Goal: Contribute content

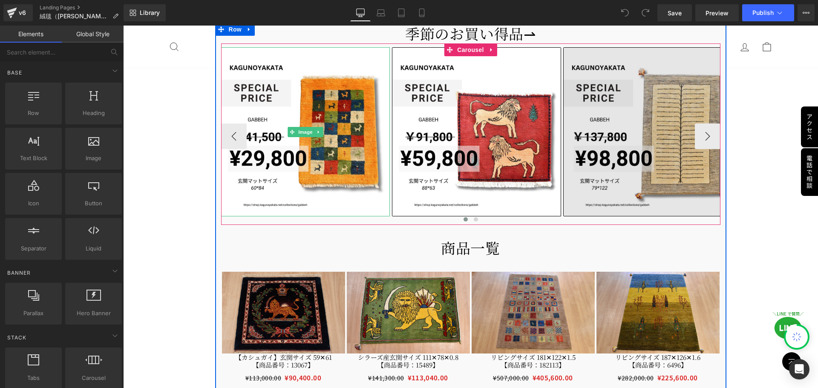
scroll to position [597, 0]
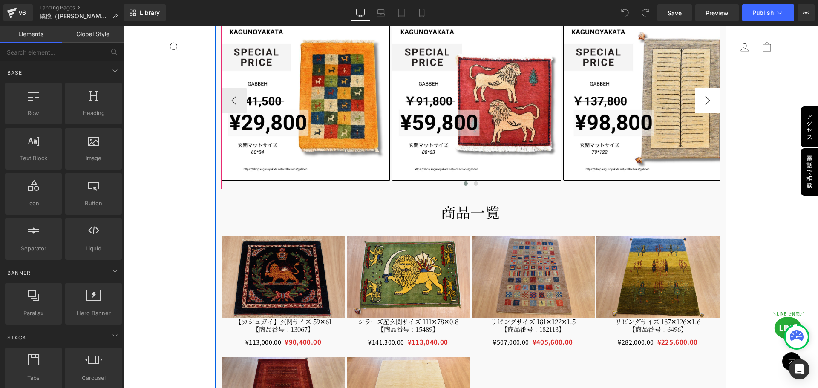
click at [706, 99] on button "›" at bounding box center [708, 101] width 26 height 26
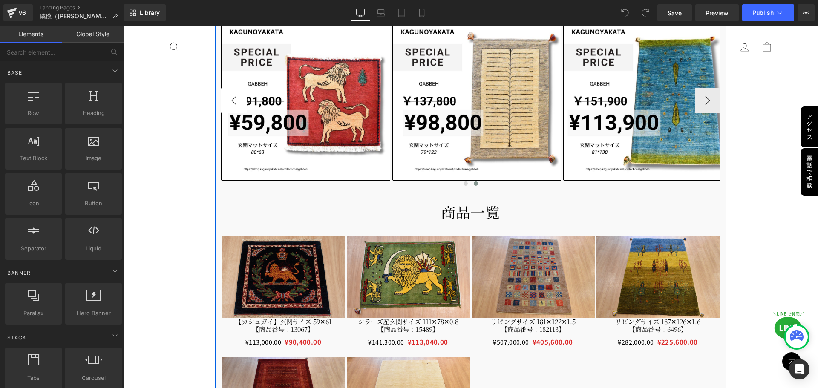
click at [123, 26] on div at bounding box center [123, 26] width 0 height 0
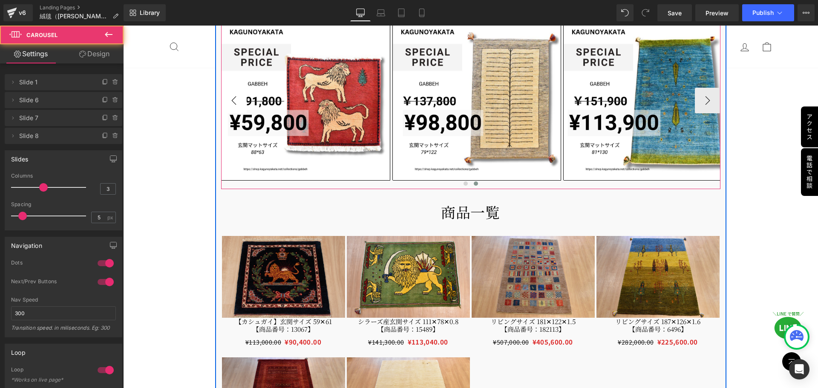
click at [234, 104] on button "‹" at bounding box center [234, 101] width 26 height 26
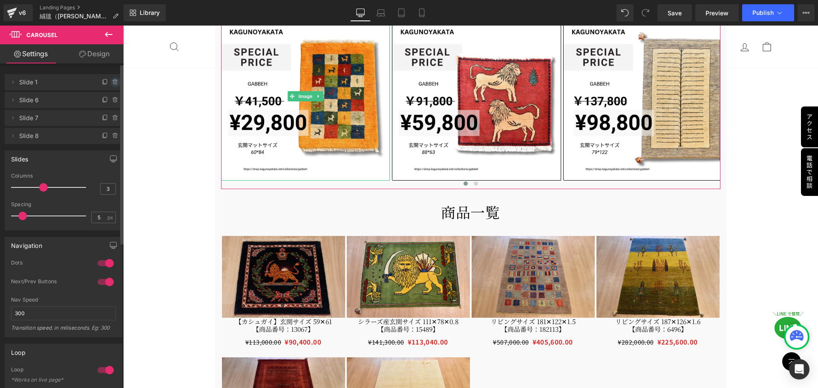
click at [113, 81] on icon at bounding box center [115, 82] width 7 height 7
click at [107, 78] on button "Delete" at bounding box center [106, 82] width 27 height 11
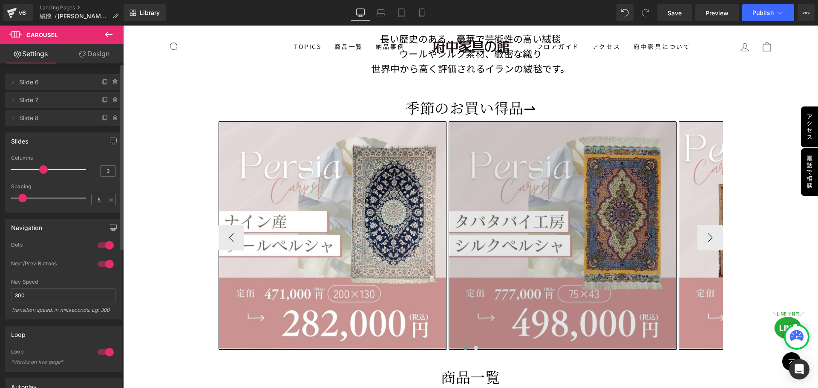
scroll to position [1151, 0]
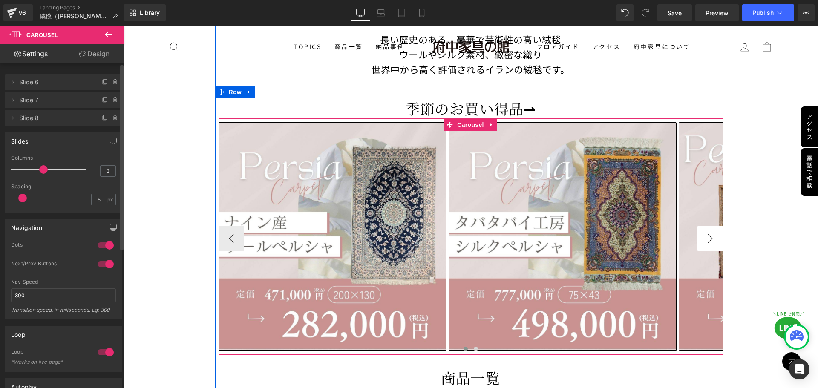
click at [710, 240] on button "›" at bounding box center [711, 239] width 26 height 26
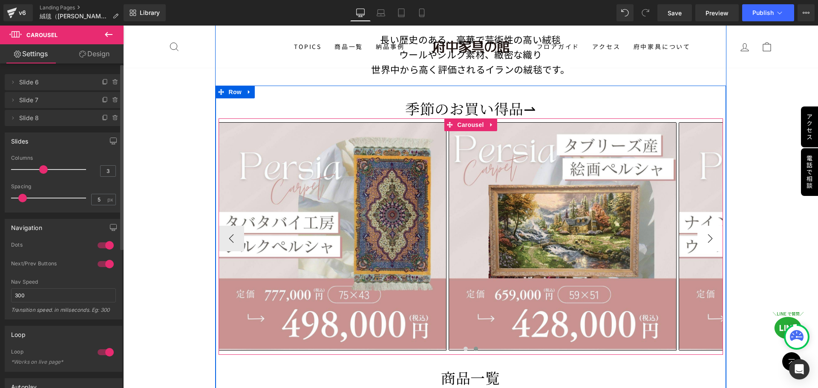
click at [708, 239] on button "›" at bounding box center [711, 239] width 26 height 26
click at [707, 237] on button "›" at bounding box center [711, 239] width 26 height 26
click at [705, 234] on button "›" at bounding box center [711, 239] width 26 height 26
click at [708, 234] on button "›" at bounding box center [711, 239] width 26 height 26
click at [704, 237] on button "›" at bounding box center [711, 239] width 26 height 26
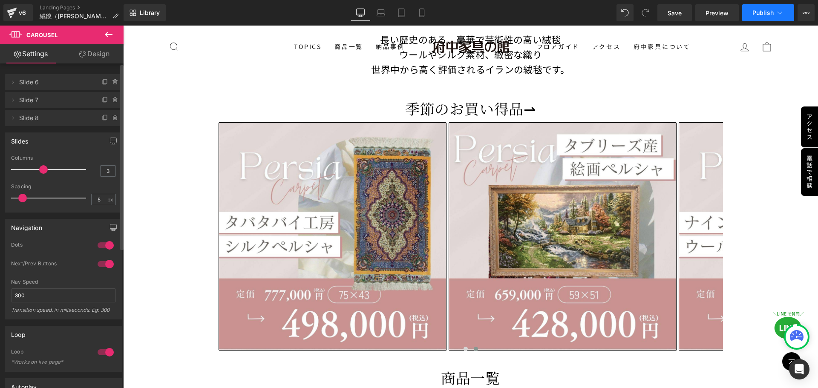
click at [759, 12] on span "Publish" at bounding box center [763, 12] width 21 height 7
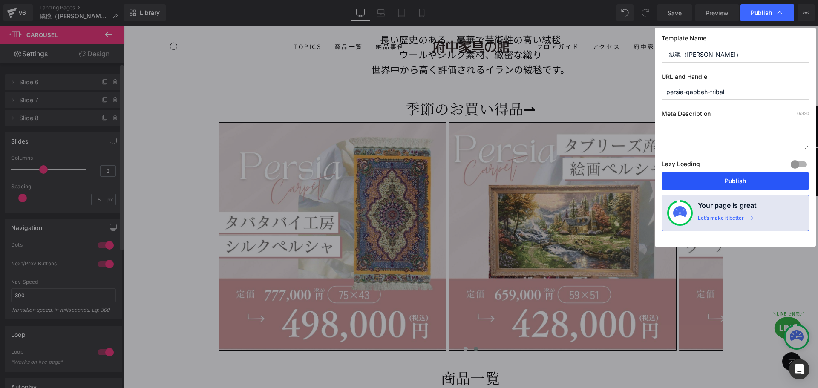
click at [743, 179] on button "Publish" at bounding box center [735, 181] width 147 height 17
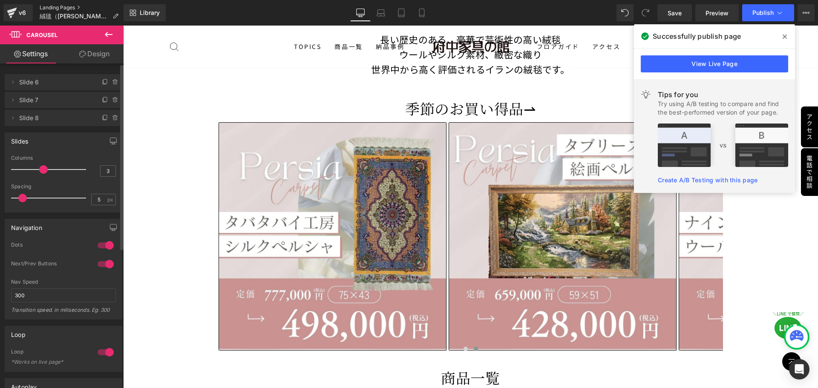
click at [61, 7] on link "Landing Pages" at bounding box center [83, 7] width 86 height 7
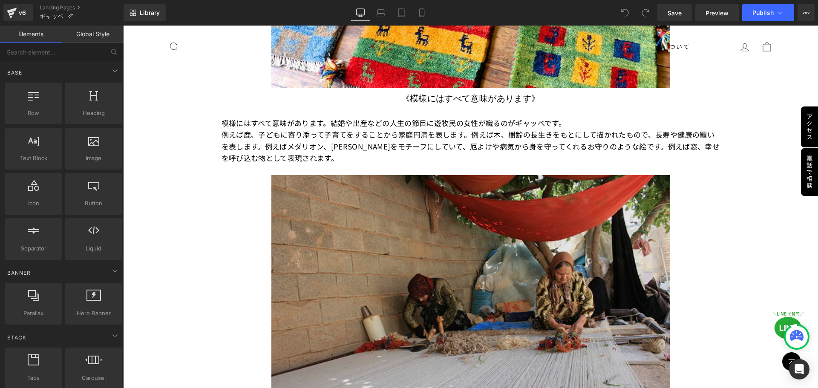
scroll to position [2302, 0]
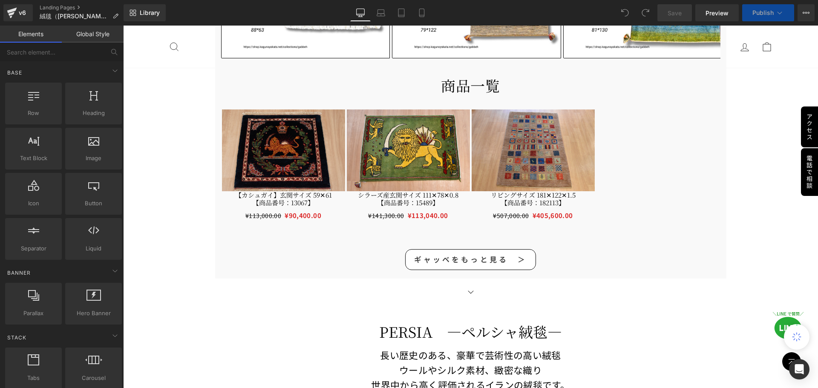
scroll to position [639, 0]
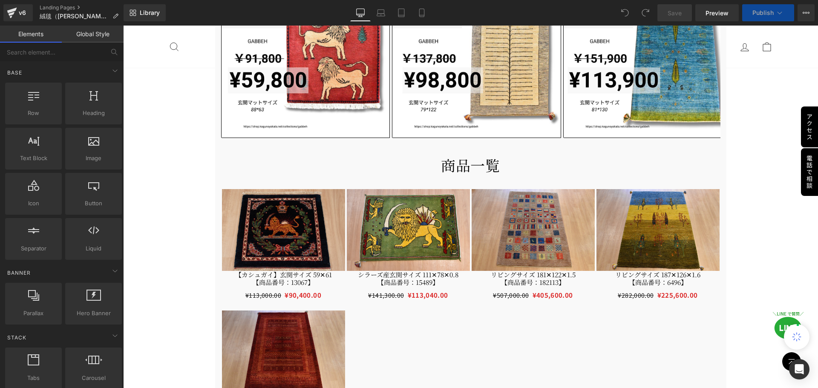
click at [455, 333] on div at bounding box center [471, 306] width 500 height 261
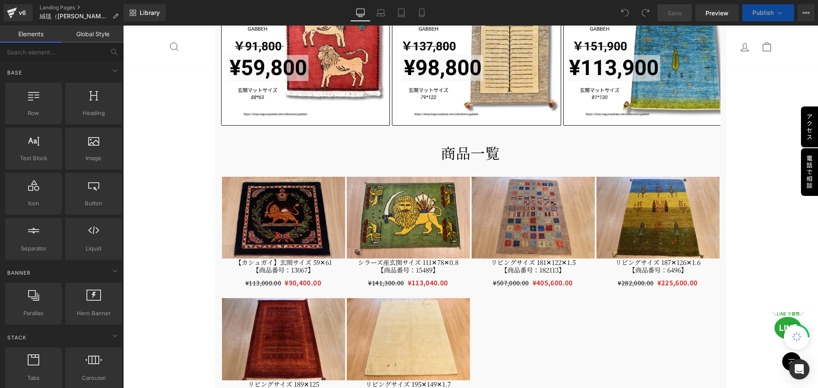
scroll to position [852, 0]
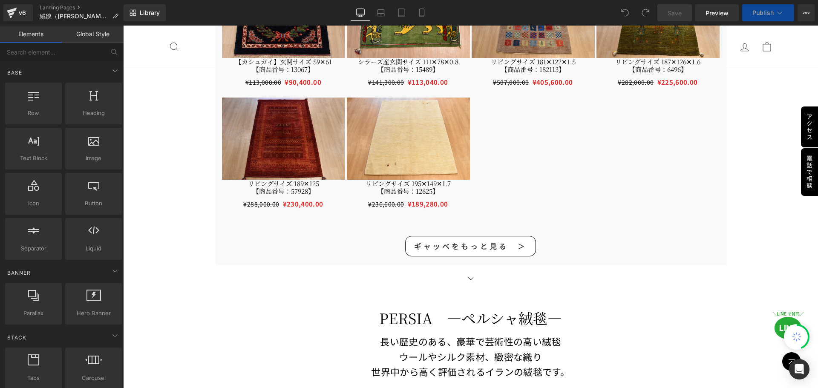
click at [469, 252] on link "ギャッベをもっと見る　＞" at bounding box center [470, 246] width 131 height 20
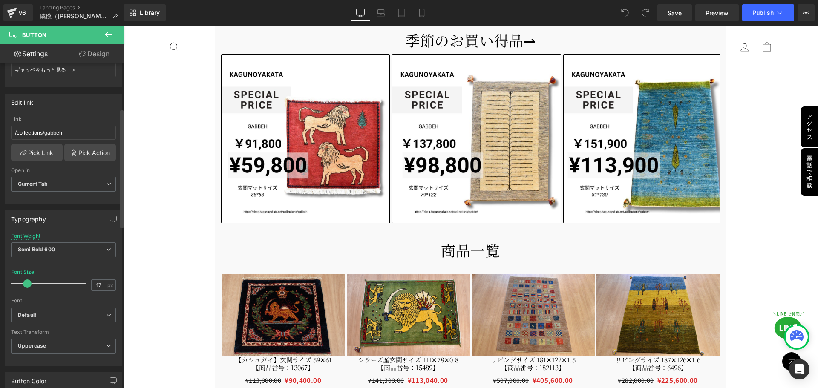
scroll to position [128, 0]
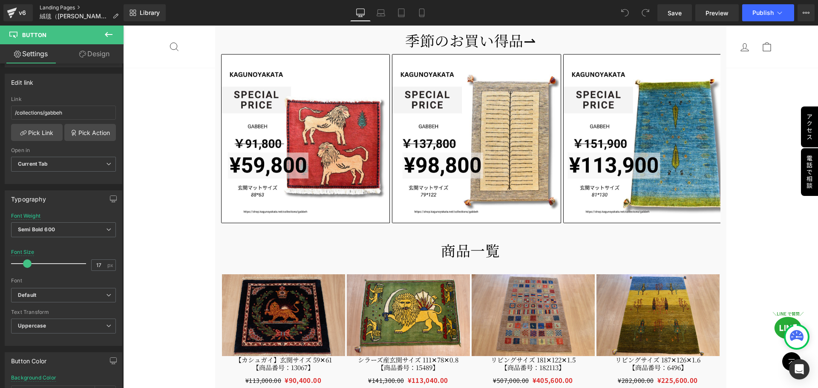
click at [58, 6] on link "Landing Pages" at bounding box center [83, 7] width 86 height 7
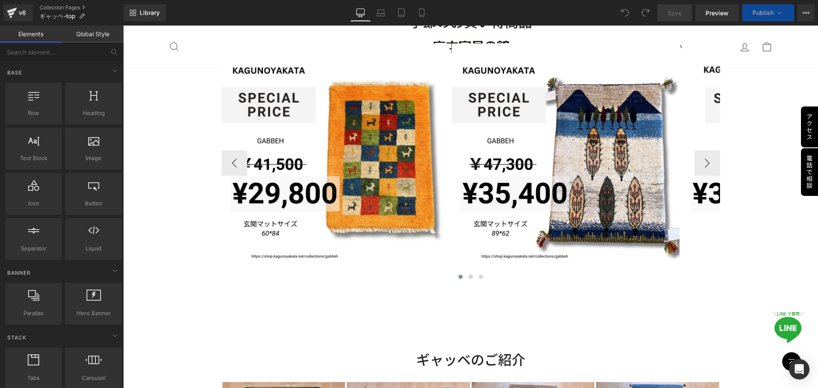
scroll to position [682, 0]
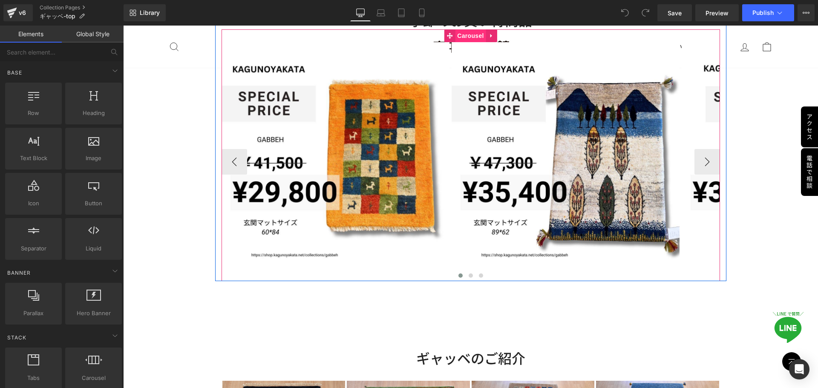
click at [470, 35] on span "Carousel" at bounding box center [470, 35] width 31 height 13
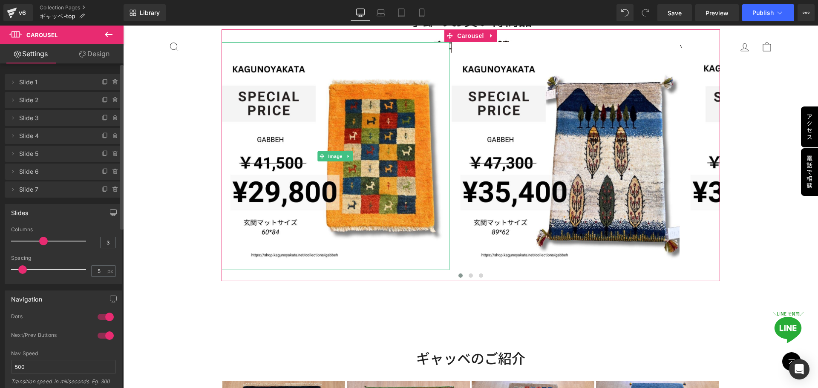
click at [116, 84] on span at bounding box center [115, 82] width 10 height 10
click at [109, 82] on button "Delete" at bounding box center [106, 82] width 27 height 11
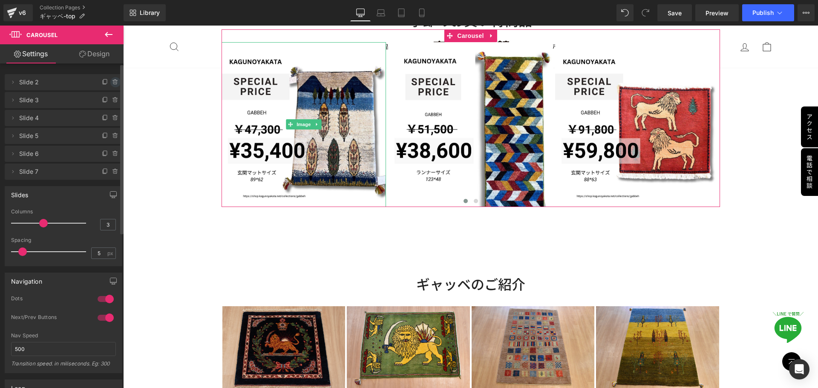
click at [113, 81] on icon at bounding box center [115, 81] width 5 height 0
click at [113, 82] on button "Delete" at bounding box center [106, 82] width 27 height 11
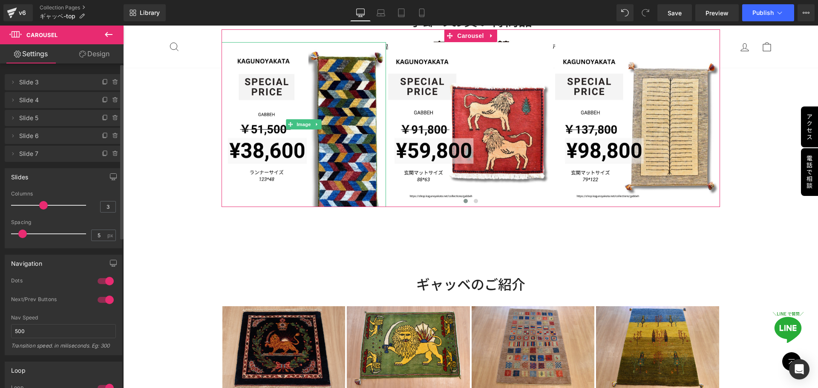
click at [113, 82] on icon at bounding box center [115, 82] width 7 height 7
click at [113, 82] on button "Delete" at bounding box center [106, 82] width 27 height 11
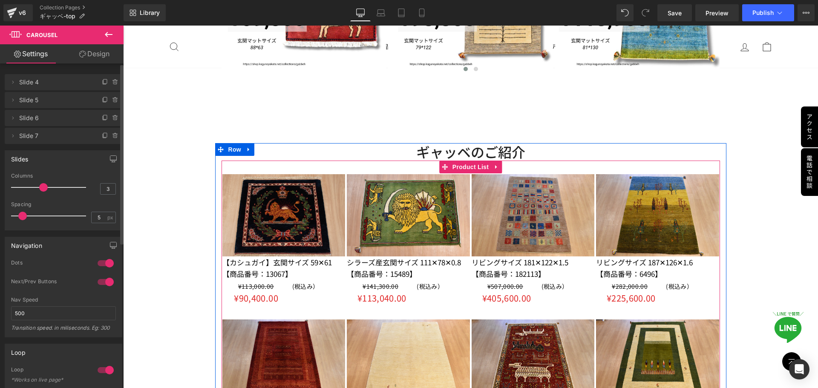
scroll to position [810, 0]
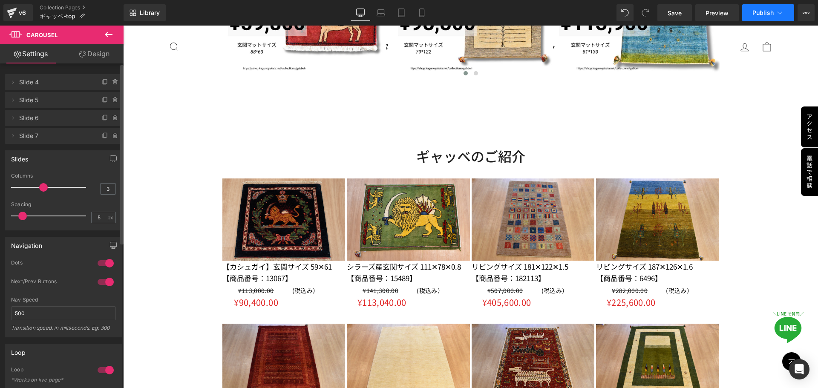
click at [769, 10] on span "Publish" at bounding box center [763, 12] width 21 height 7
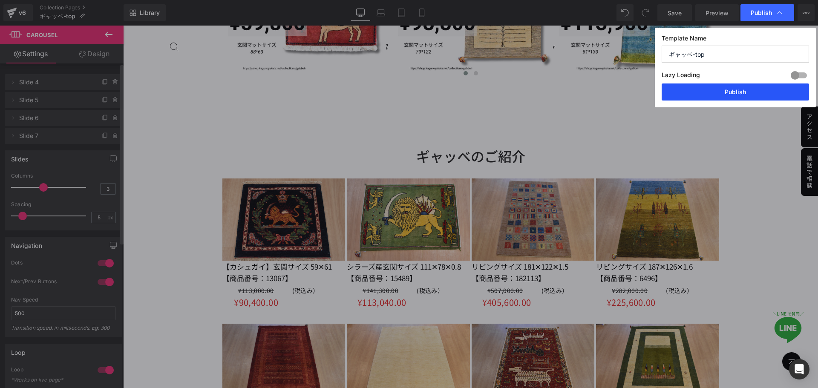
drag, startPoint x: 732, startPoint y: 89, endPoint x: 626, endPoint y: 69, distance: 107.9
click at [732, 89] on button "Publish" at bounding box center [735, 92] width 147 height 17
